Goal: Task Accomplishment & Management: Manage account settings

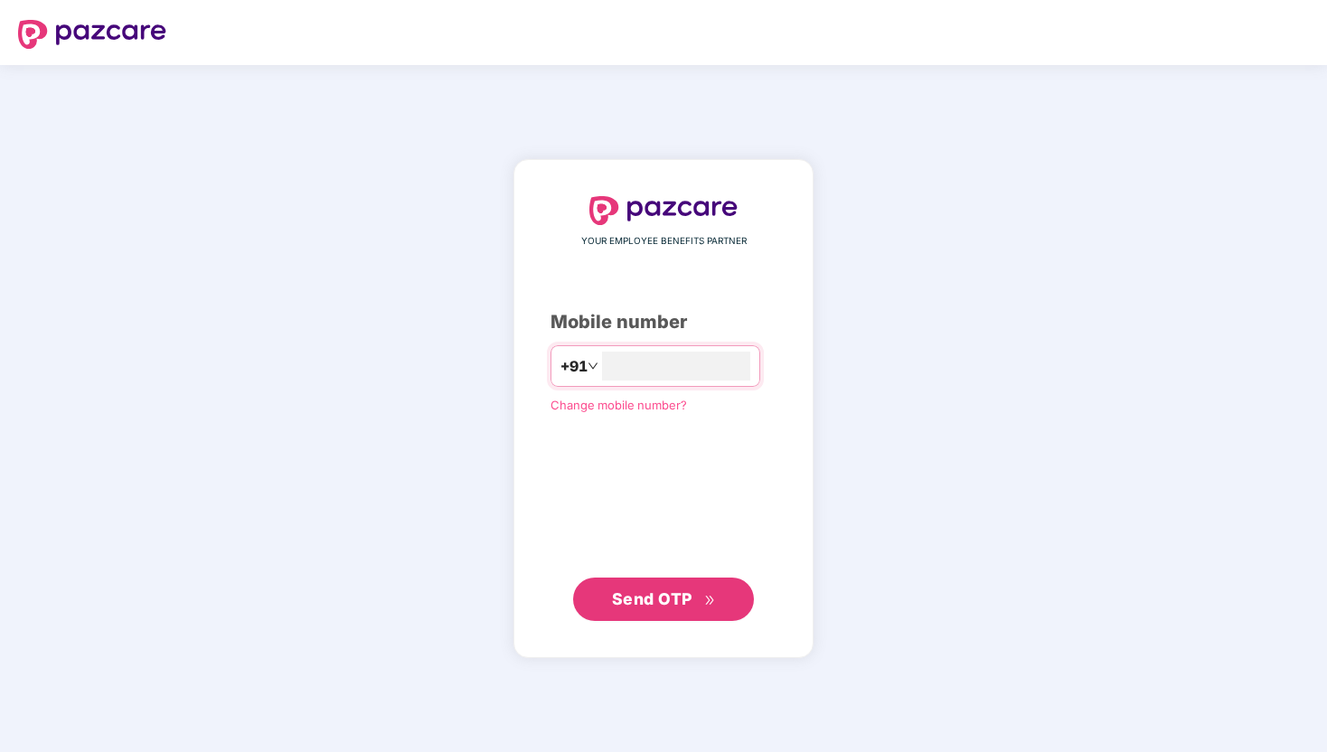
type input "**********"
click at [645, 603] on span "Send OTP" at bounding box center [652, 598] width 80 height 19
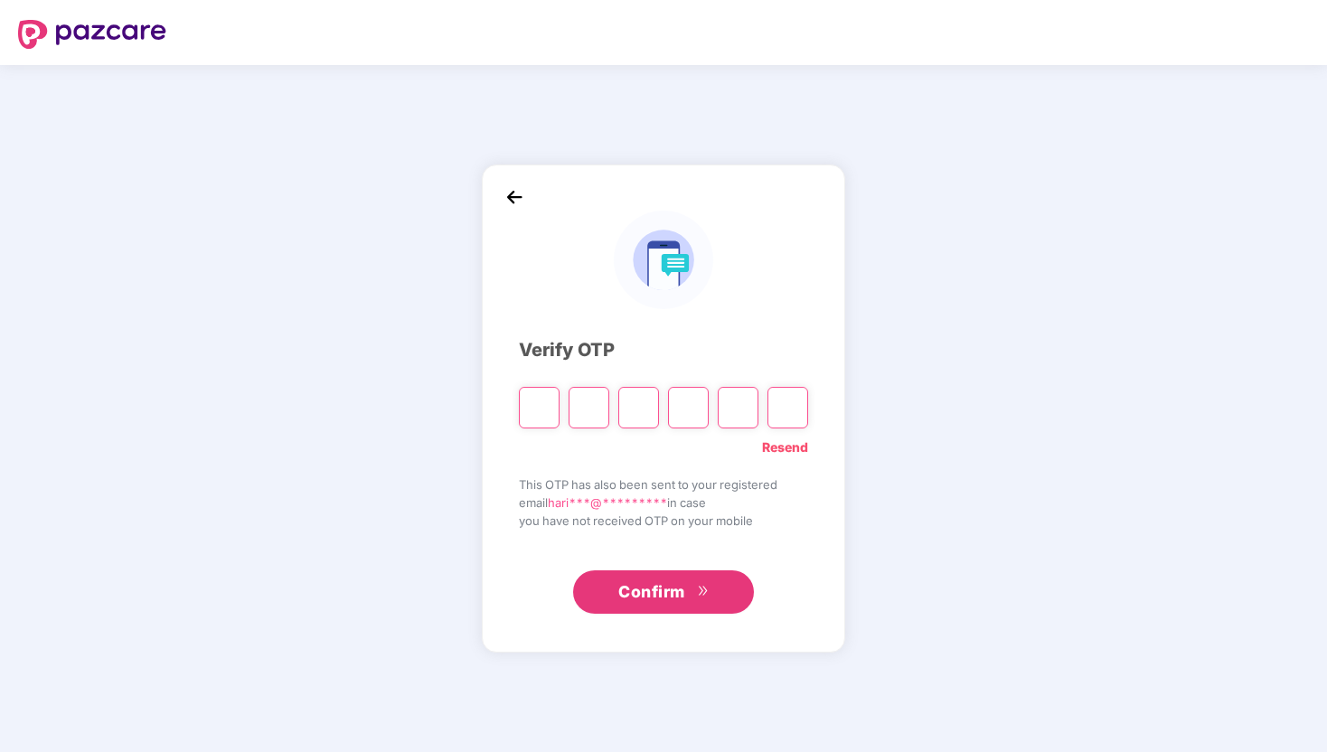
type input "*"
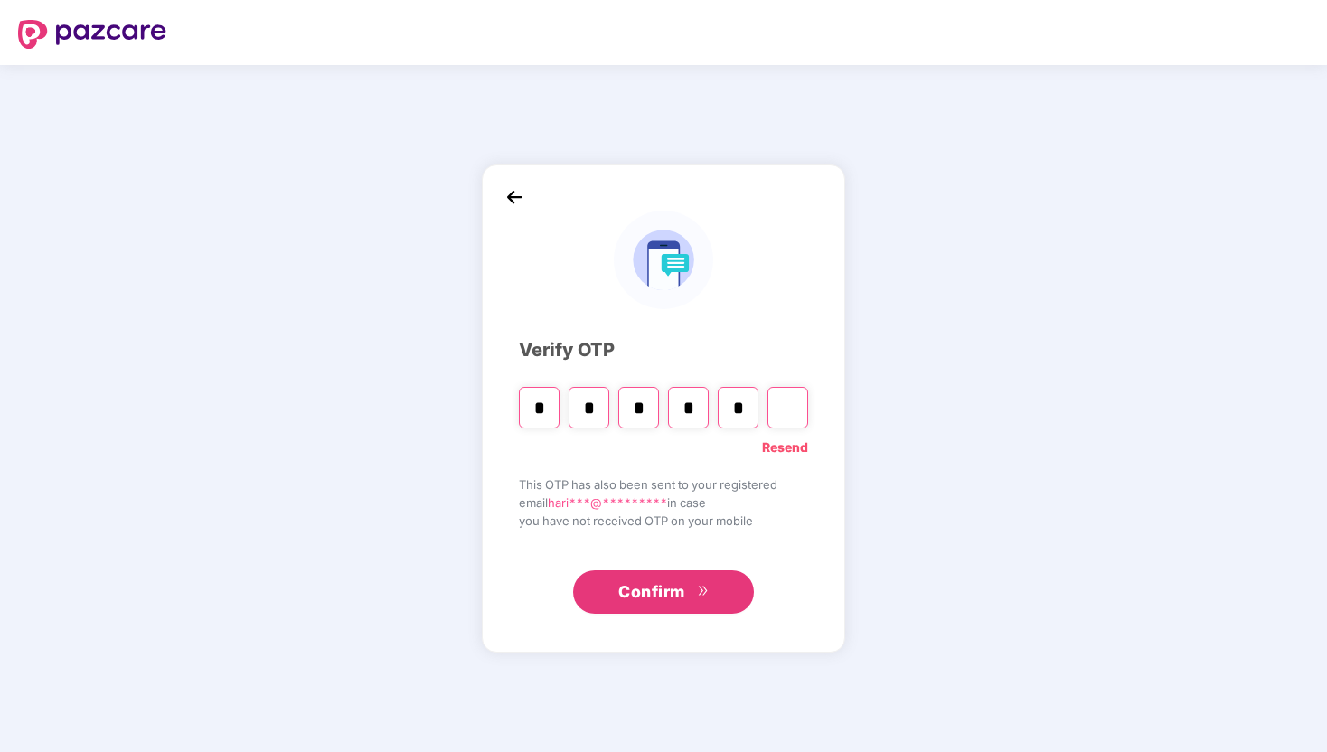
type input "*"
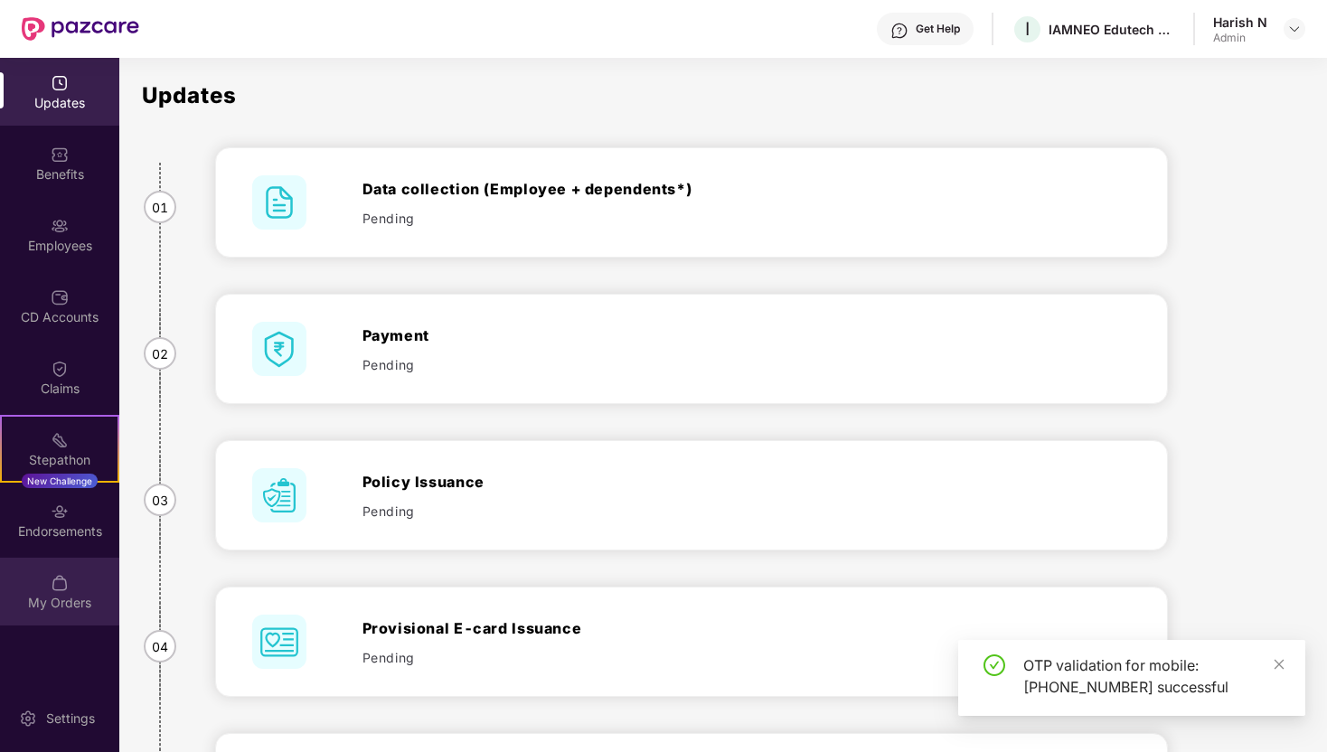
click at [60, 607] on div "My Orders" at bounding box center [59, 603] width 119 height 18
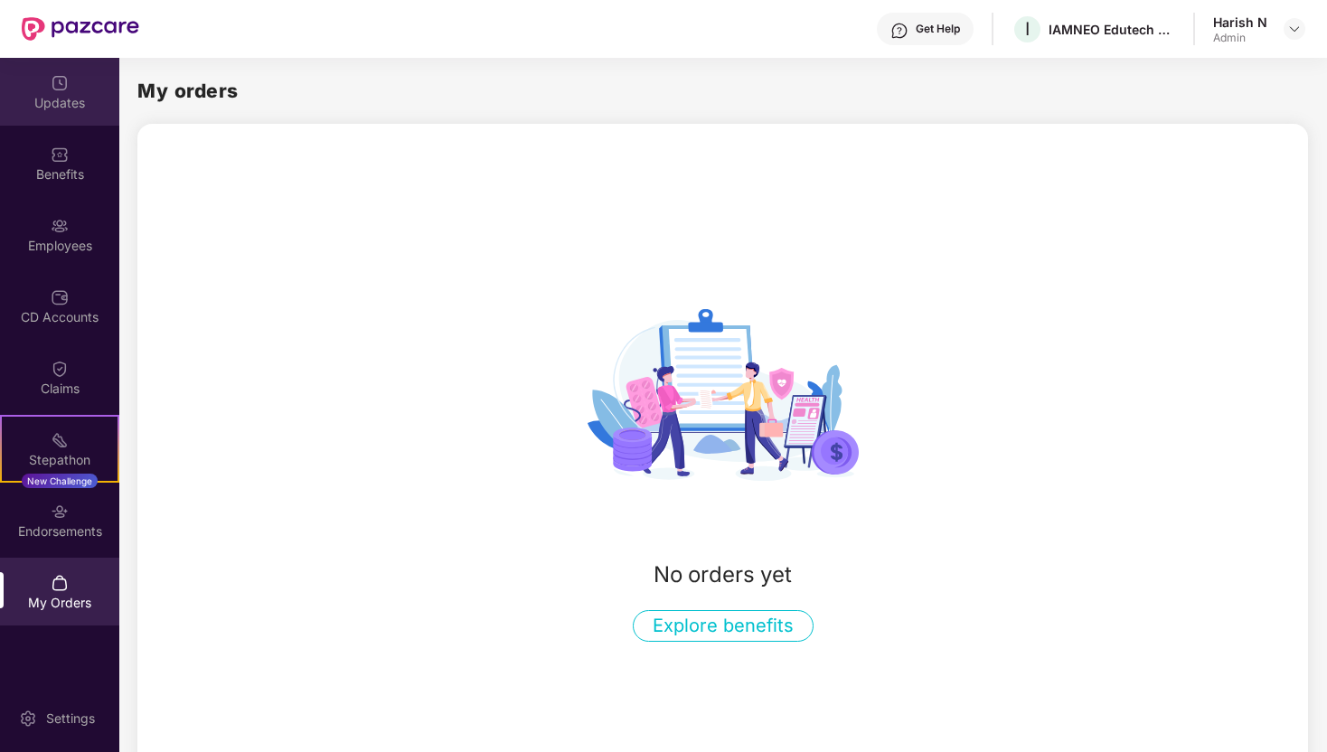
click at [72, 91] on div "Updates" at bounding box center [59, 92] width 119 height 68
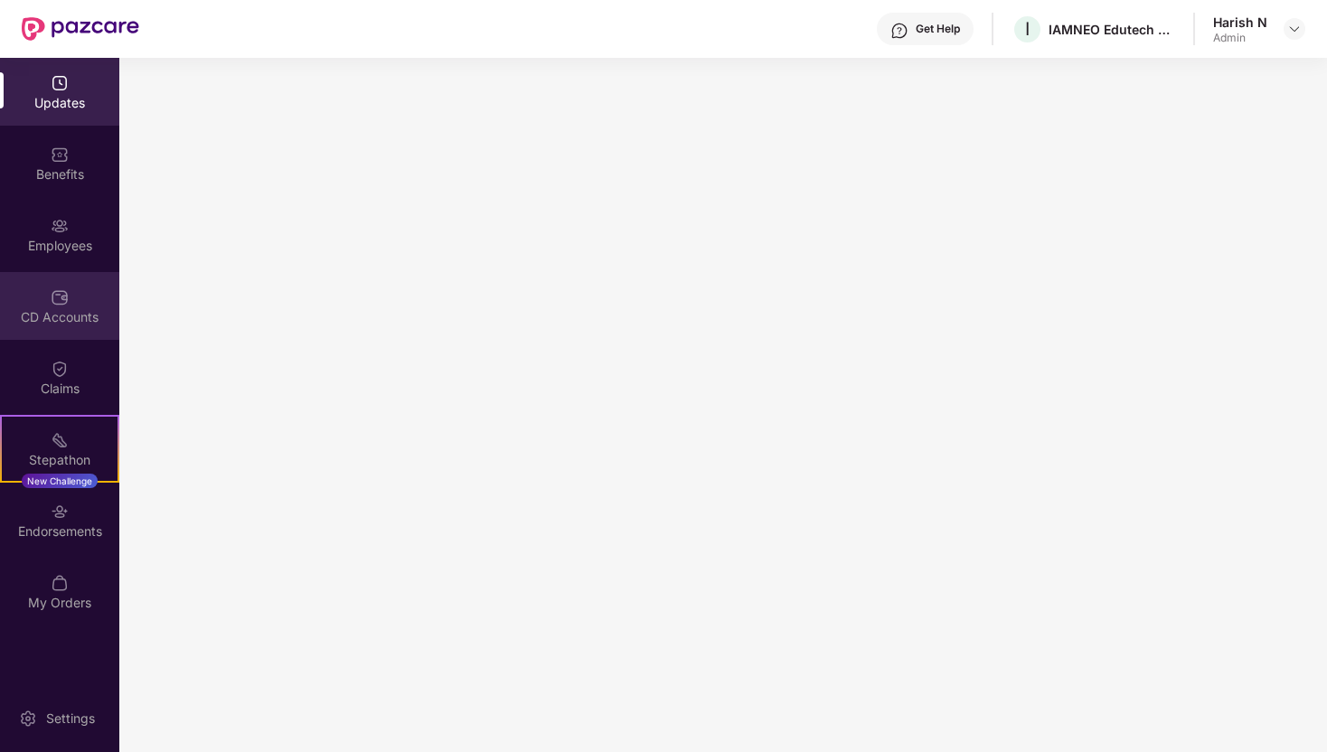
click at [74, 274] on div "CD Accounts" at bounding box center [59, 306] width 119 height 68
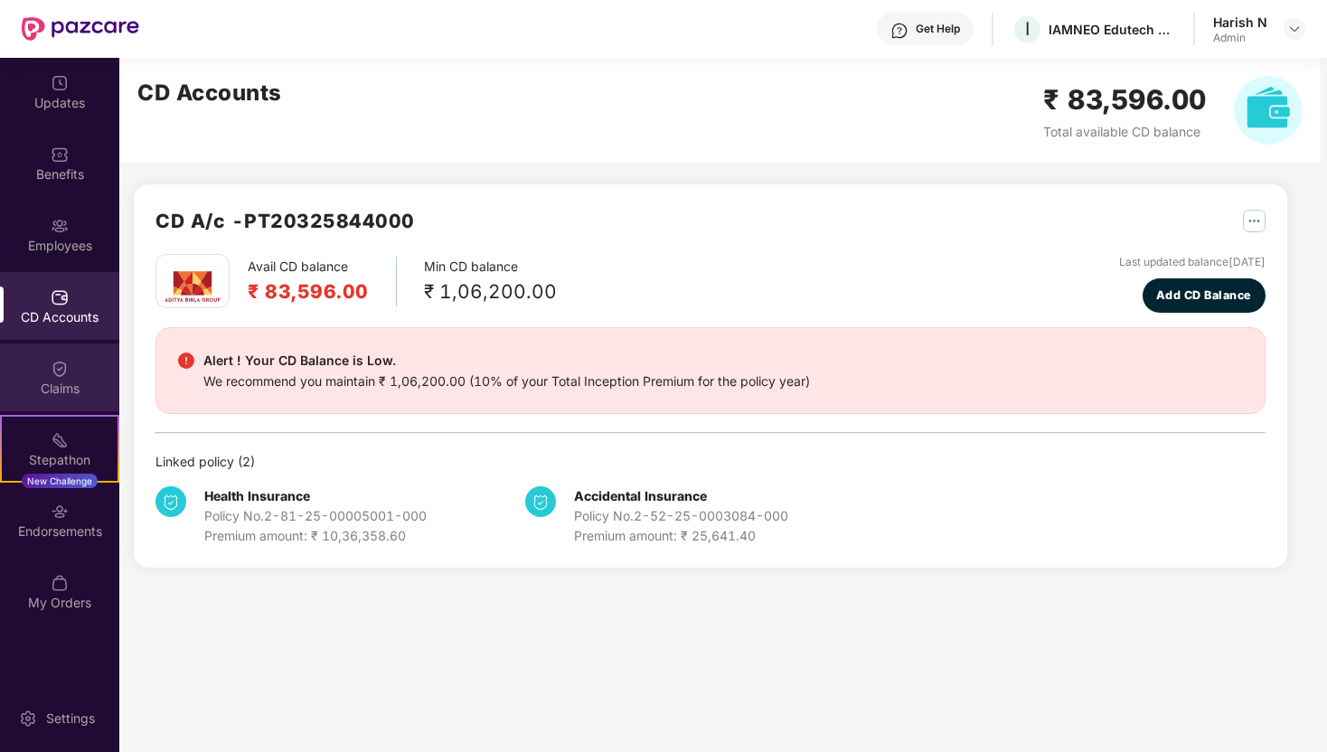
click at [61, 380] on div "Claims" at bounding box center [59, 389] width 119 height 18
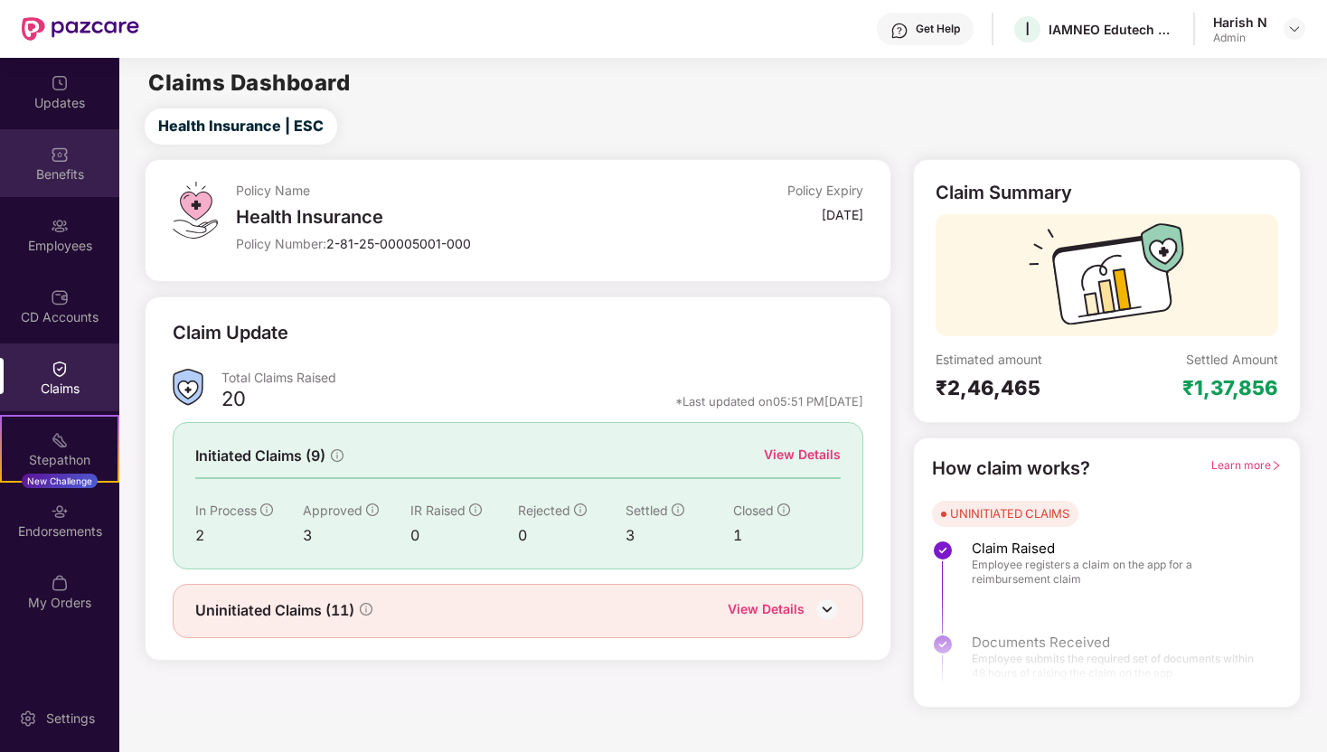
click at [56, 159] on img at bounding box center [60, 154] width 18 height 18
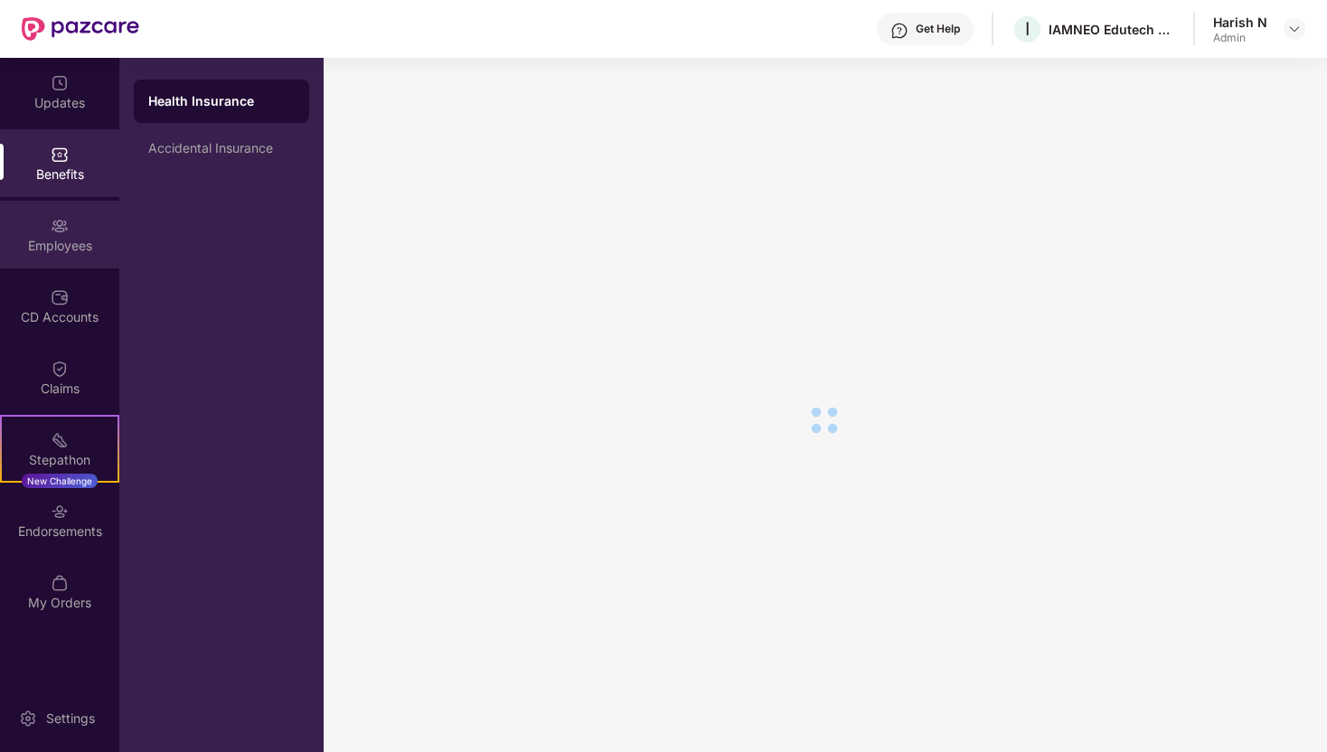
click at [51, 230] on img at bounding box center [60, 226] width 18 height 18
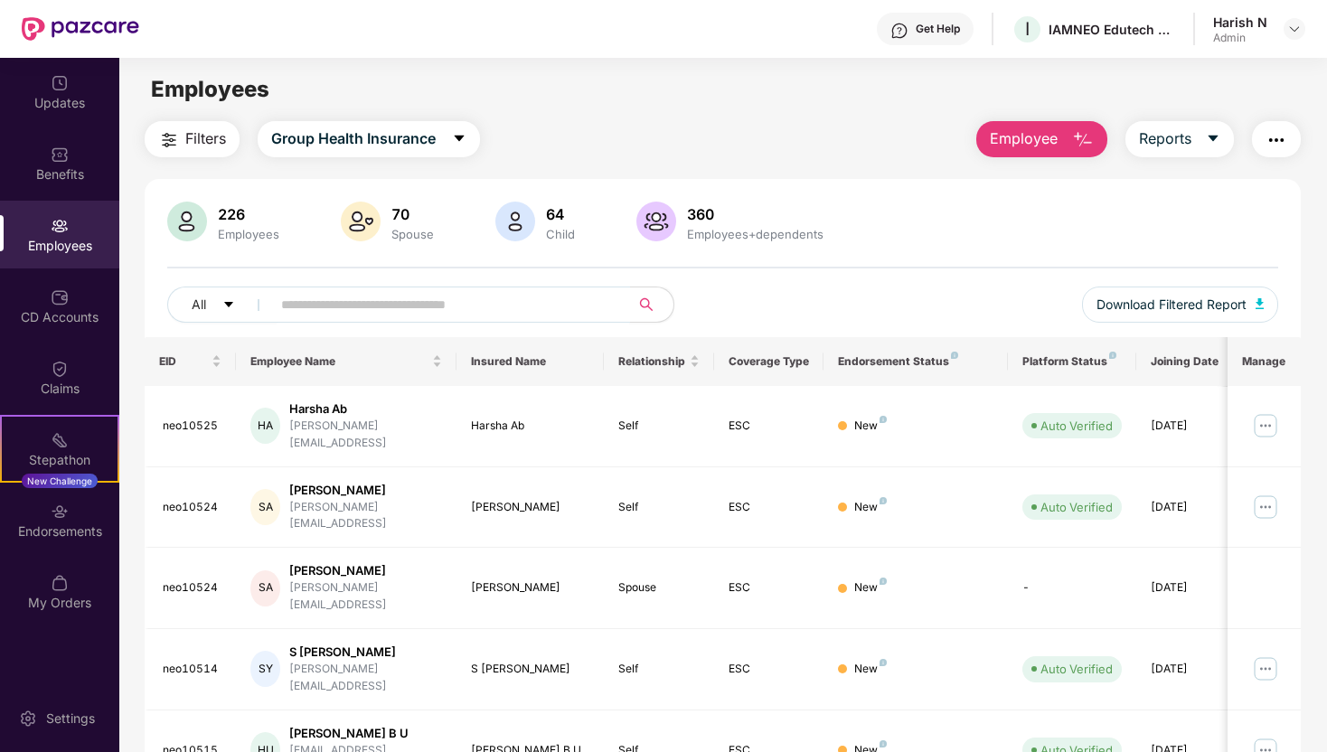
click at [323, 318] on span at bounding box center [444, 304] width 371 height 36
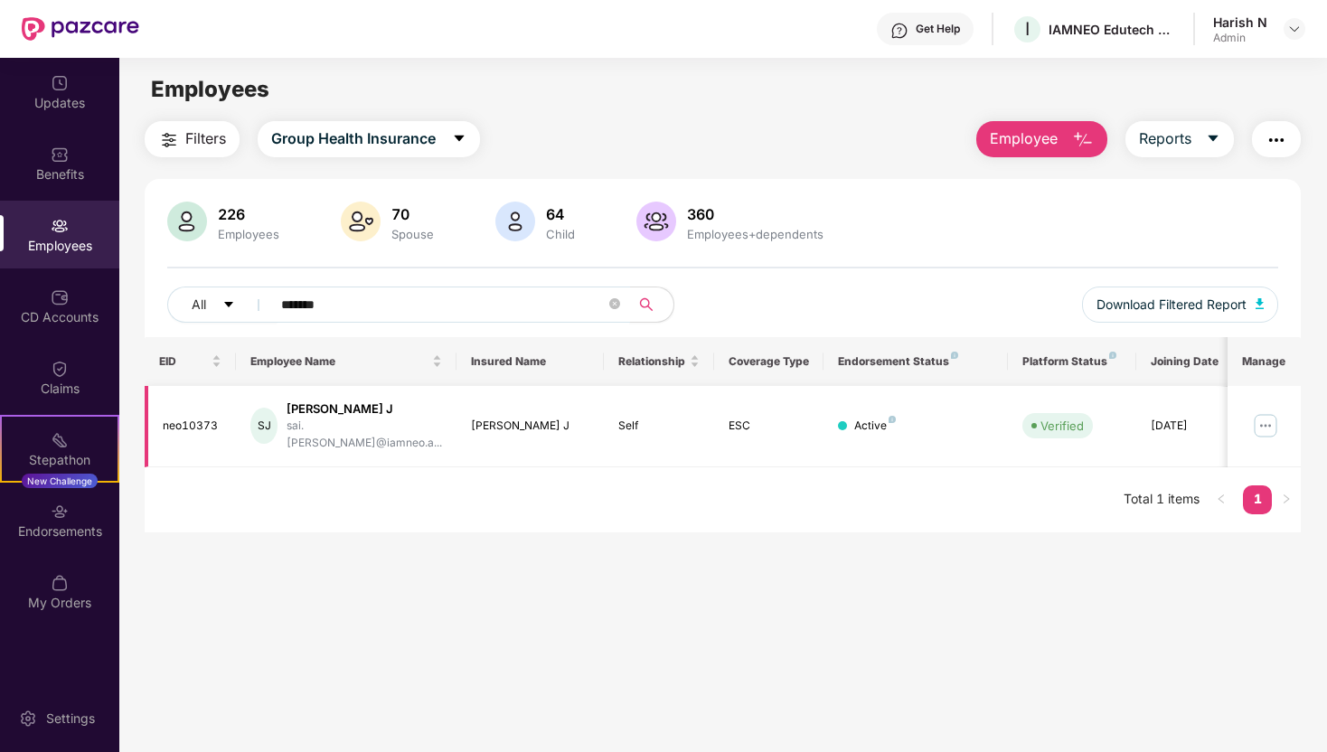
type input "*******"
click at [1256, 411] on img at bounding box center [1265, 425] width 29 height 29
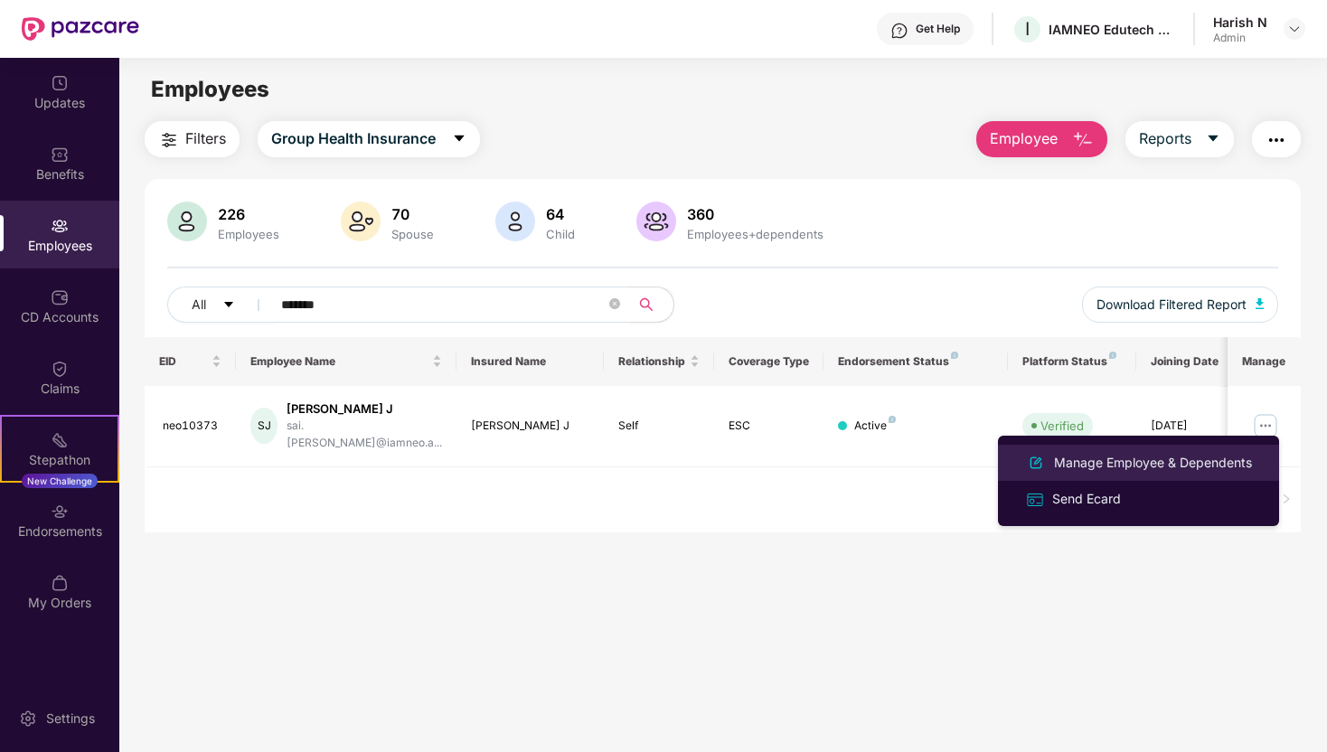
click at [1143, 466] on div "Manage Employee & Dependents" at bounding box center [1152, 463] width 205 height 20
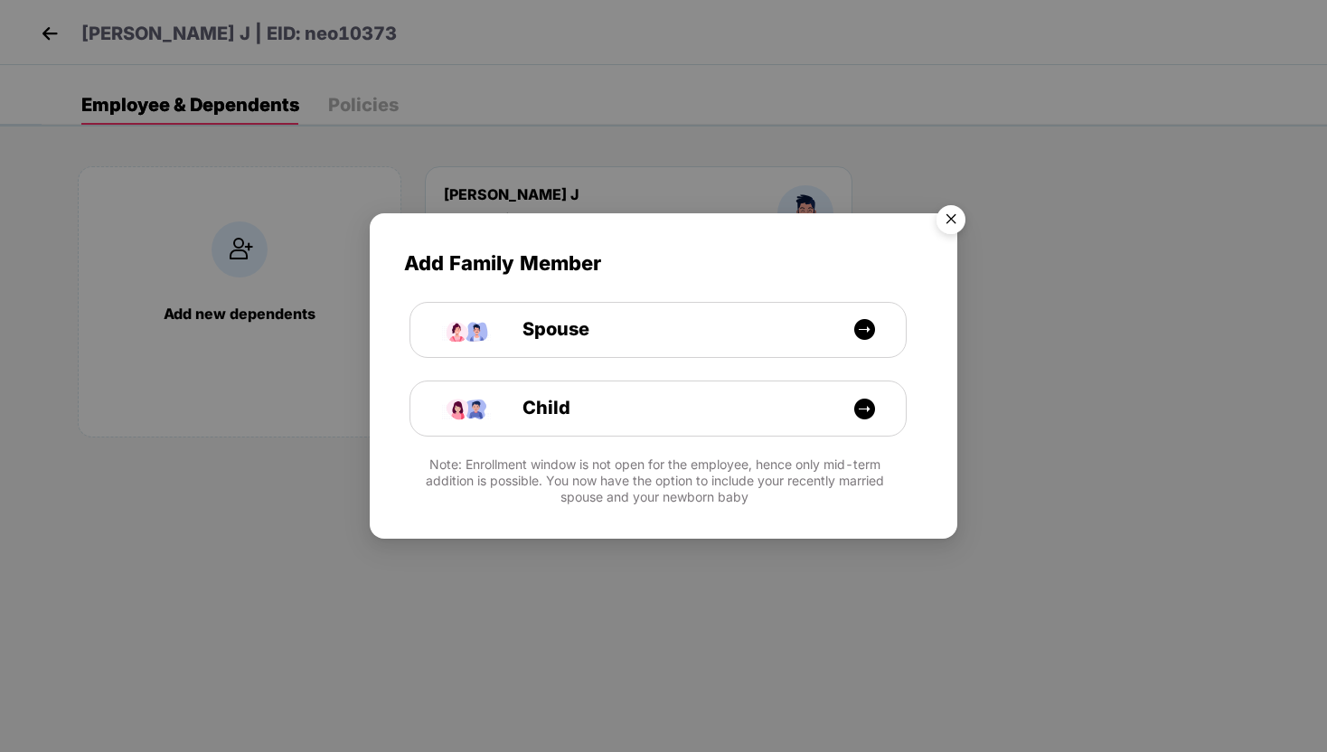
click at [953, 202] on img "Close" at bounding box center [950, 222] width 51 height 51
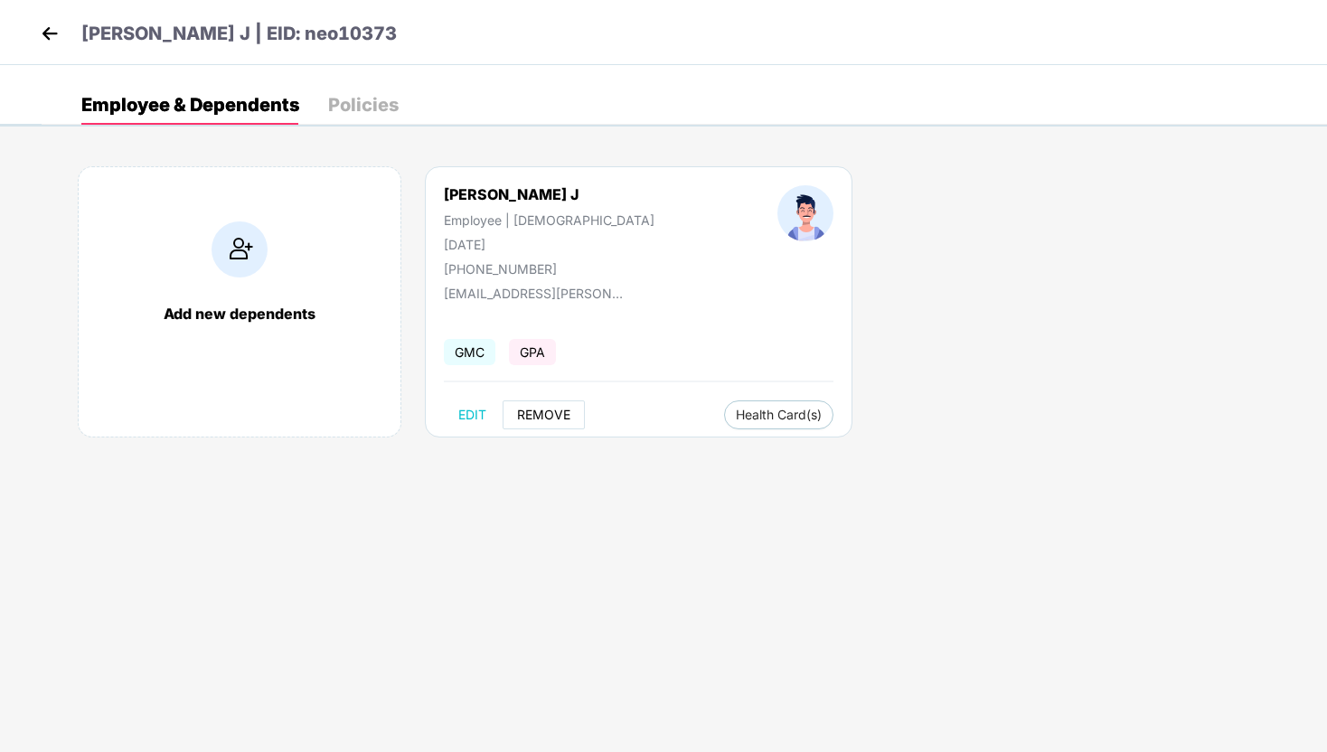
click at [537, 413] on span "REMOVE" at bounding box center [543, 415] width 53 height 14
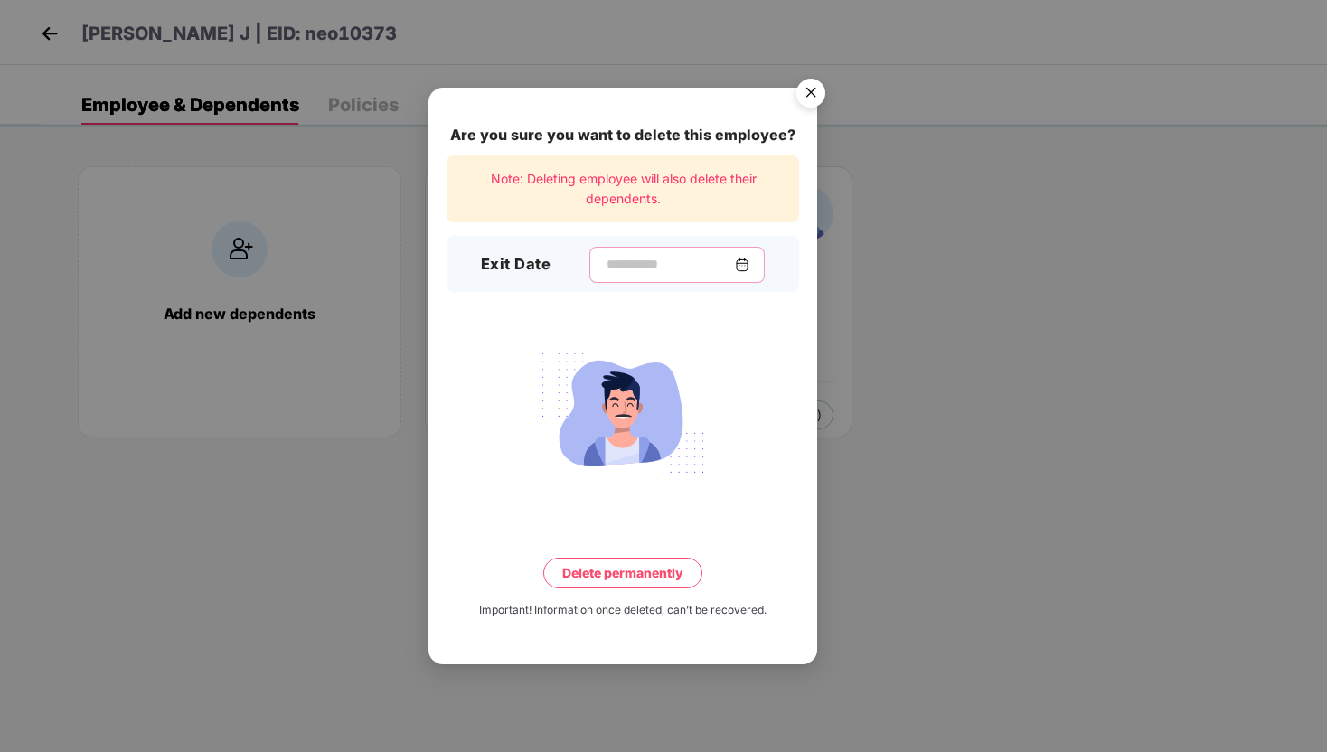
click at [628, 268] on input at bounding box center [670, 264] width 130 height 19
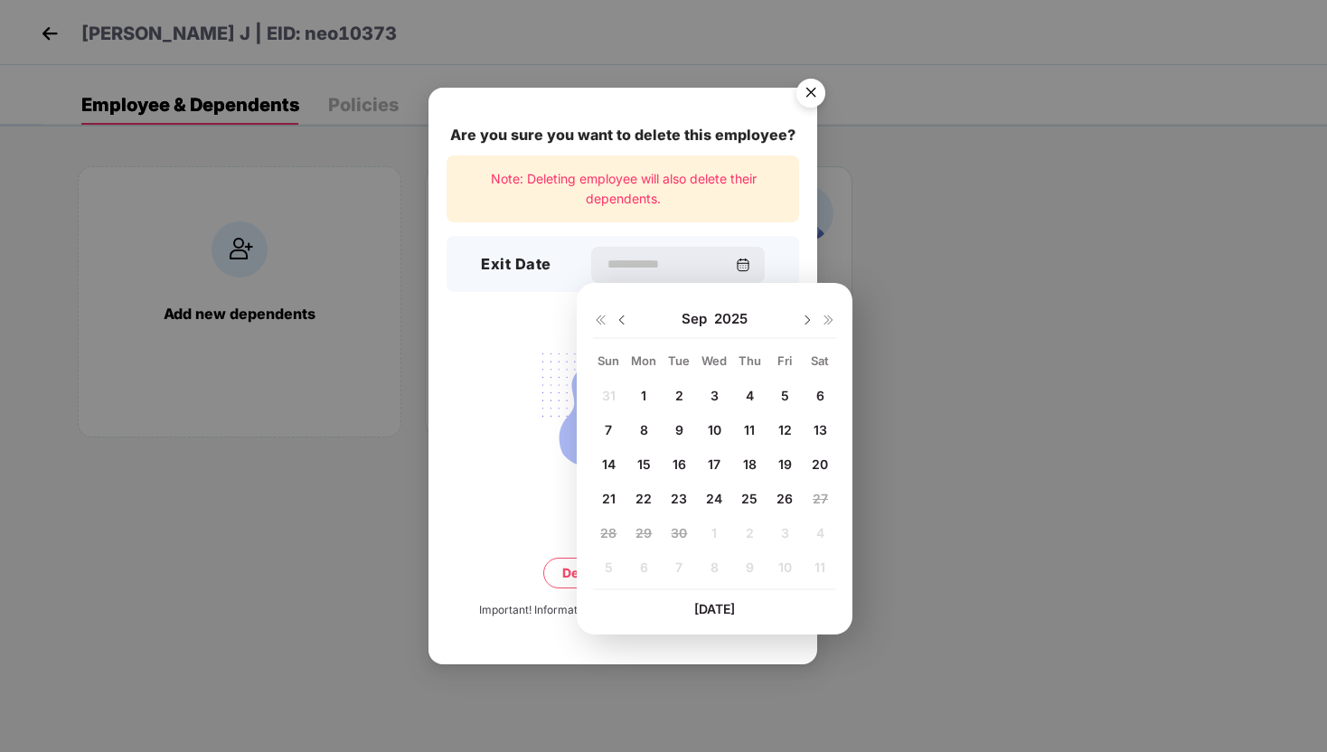
click at [719, 499] on span "24" at bounding box center [714, 498] width 16 height 15
type input "**********"
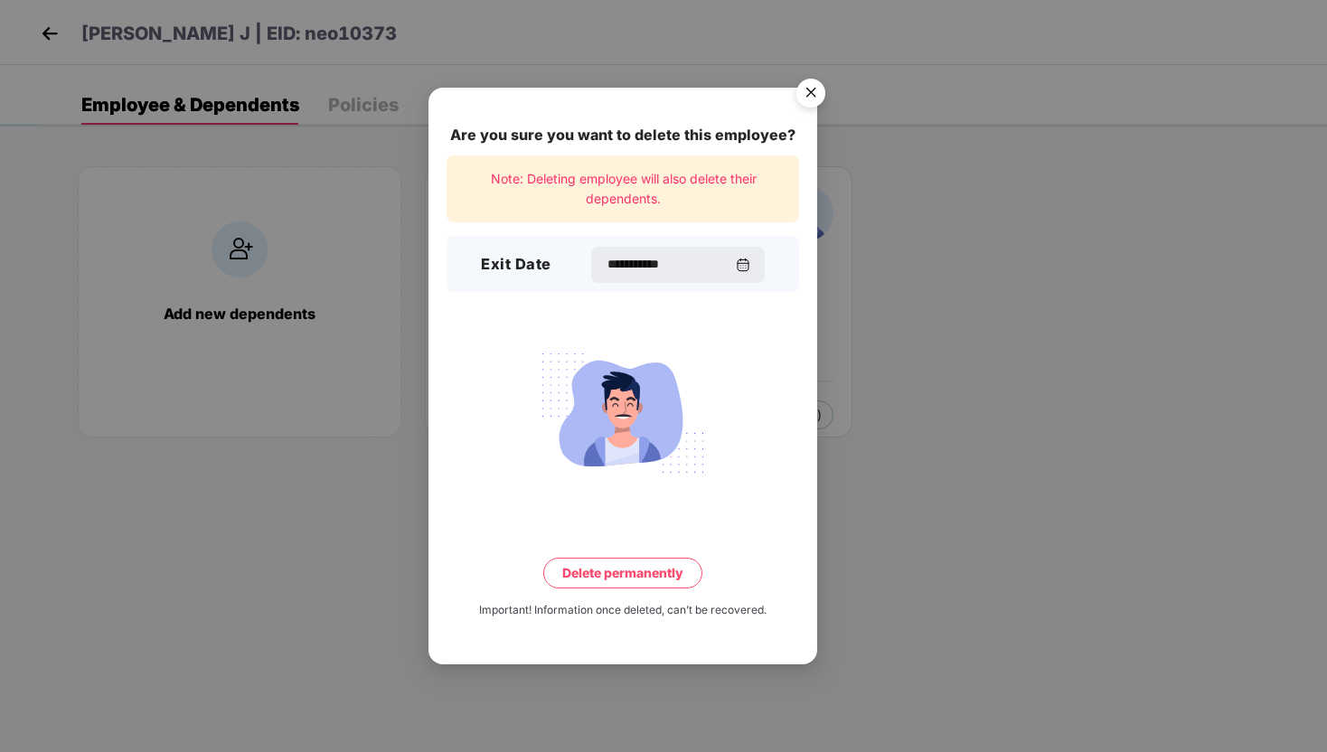
click at [618, 571] on button "Delete permanently" at bounding box center [622, 573] width 159 height 31
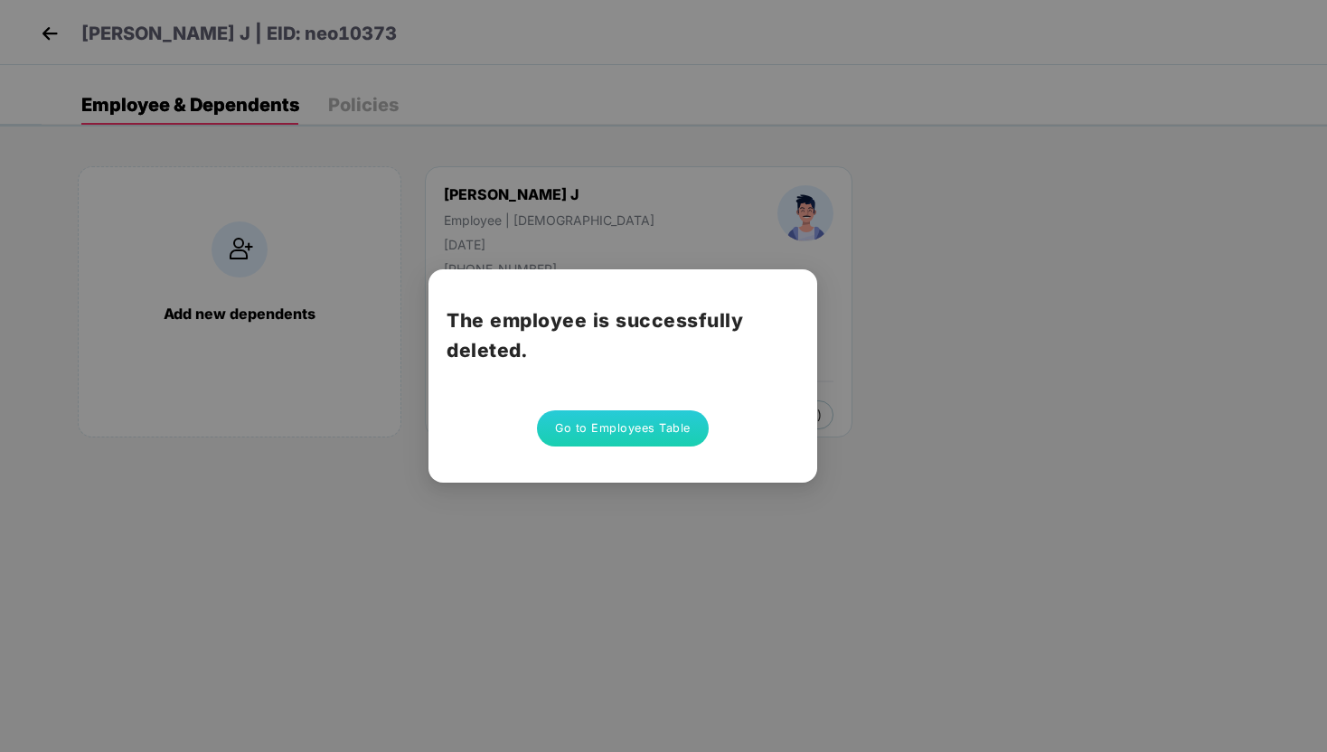
click at [613, 428] on button "Go to Employees Table" at bounding box center [623, 428] width 172 height 36
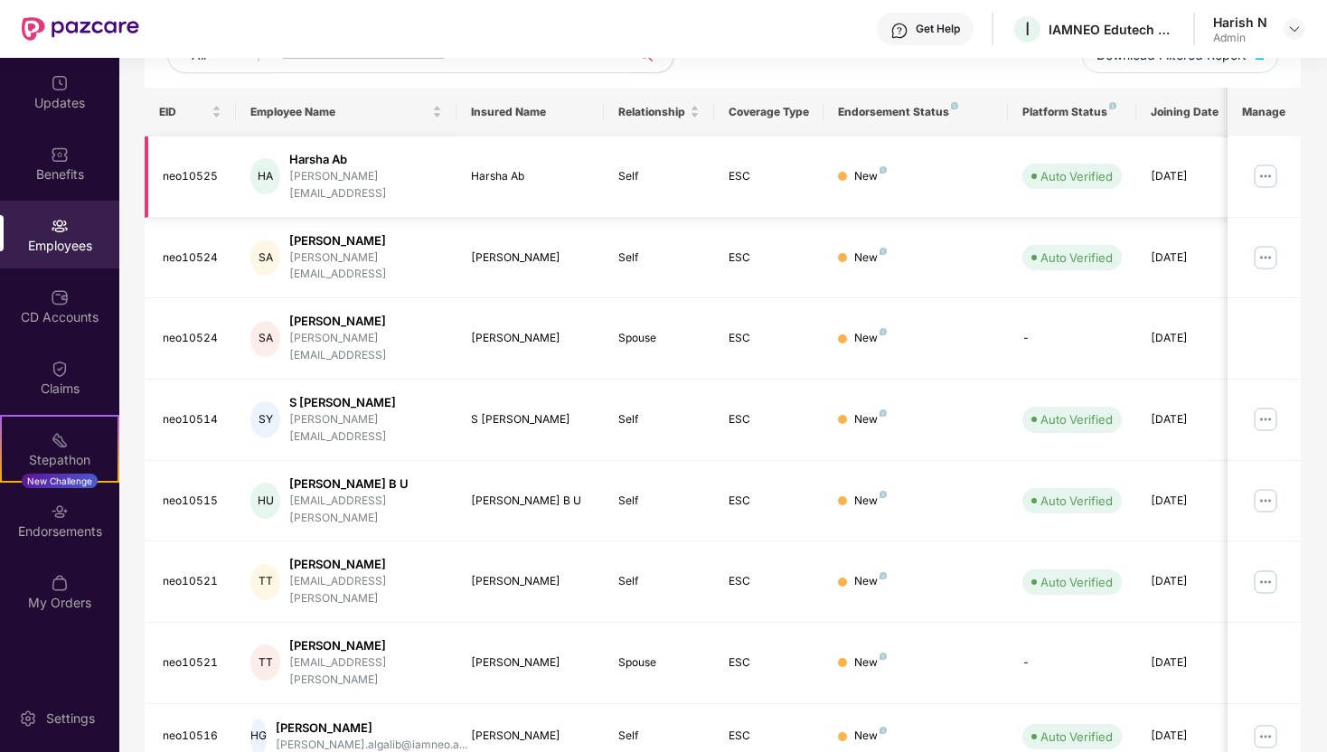
scroll to position [243, 0]
